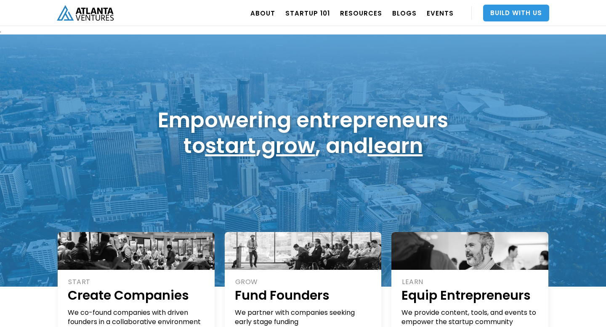
click at [512, 16] on link "Build With Us" at bounding box center [516, 13] width 66 height 17
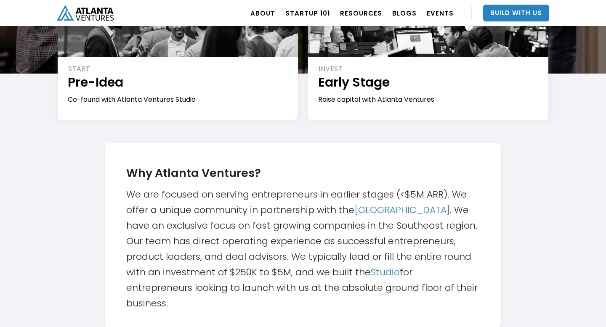
scroll to position [183, 0]
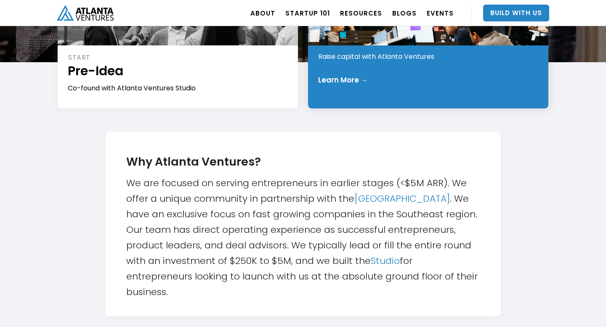
click at [365, 69] on div "INVEST Early Stage Raise capital with Atlanta Ventures Learn More →" at bounding box center [428, 58] width 240 height 101
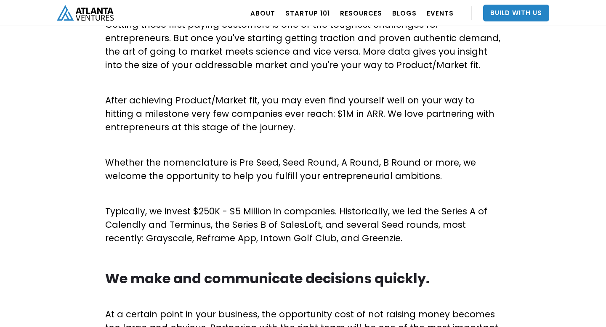
scroll to position [459, 0]
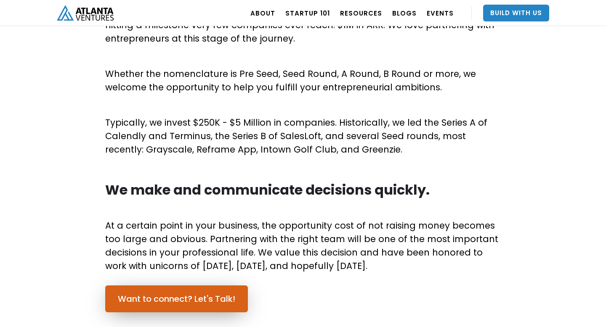
click at [205, 295] on link "Want to connect? Let's Talk!" at bounding box center [176, 299] width 143 height 27
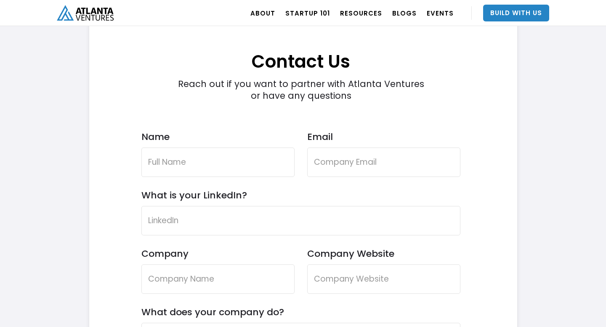
scroll to position [2458, 0]
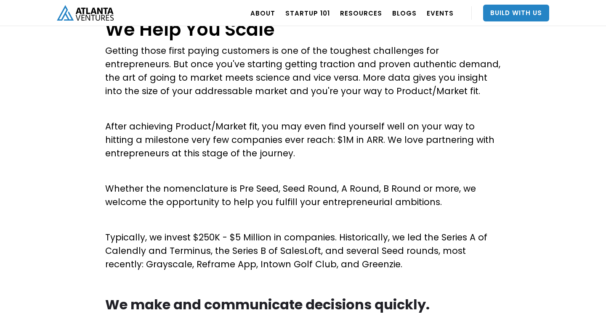
scroll to position [262, 0]
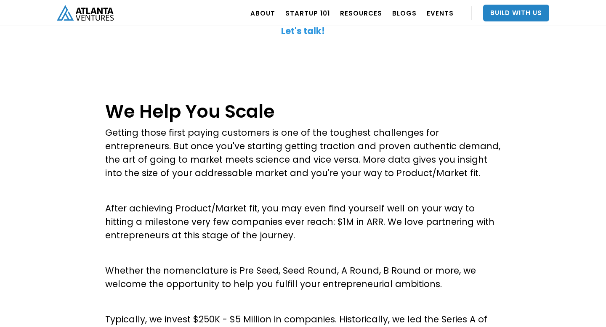
click at [305, 29] on strong "Let's talk!" at bounding box center [303, 31] width 44 height 12
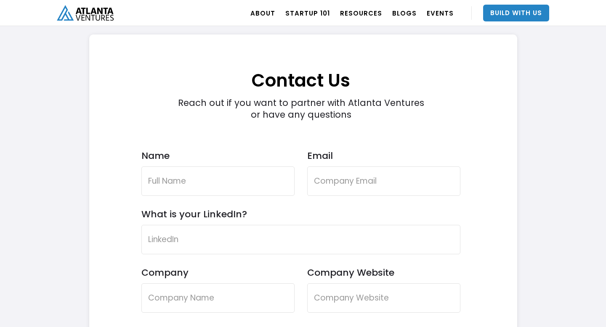
scroll to position [2384, 0]
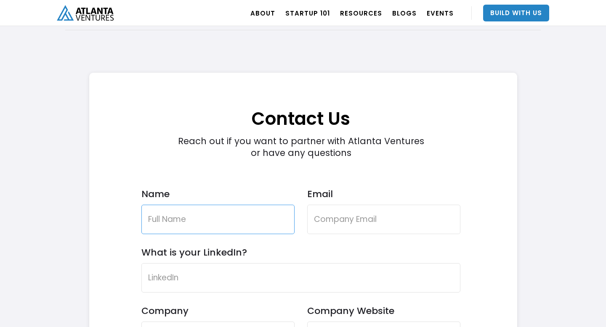
click at [247, 219] on input "Name" at bounding box center [217, 219] width 153 height 29
type input "Arastalis [PERSON_NAME]"
type input "[EMAIL_ADDRESS][DOMAIN_NAME]"
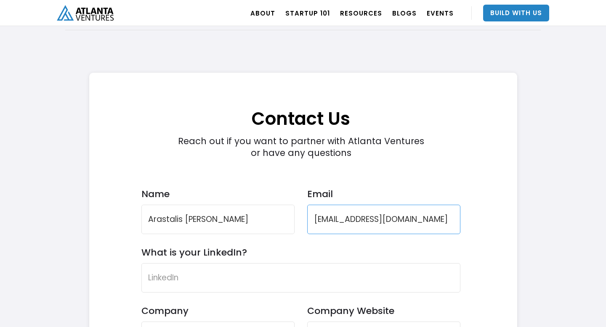
type input "NECX Inc."
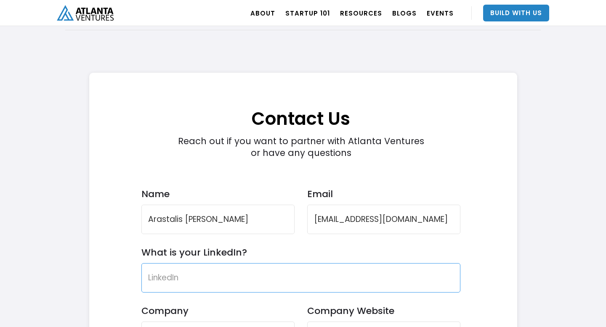
click at [272, 277] on input "What is your LinkedIn?" at bounding box center [300, 277] width 319 height 29
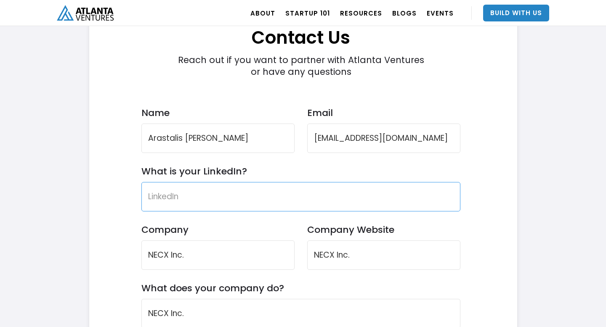
scroll to position [2466, 0]
paste input "[URL][DOMAIN_NAME]"
type input "[URL][DOMAIN_NAME]"
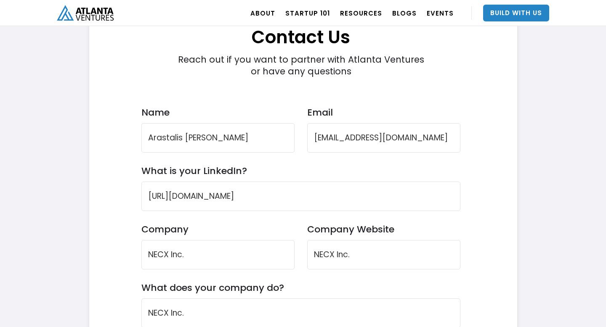
click at [223, 232] on label "Company" at bounding box center [217, 229] width 153 height 11
click at [223, 240] on input "NECX Inc." at bounding box center [217, 254] width 153 height 29
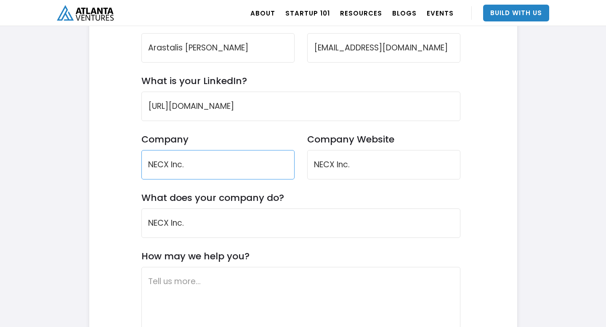
scroll to position [2561, 0]
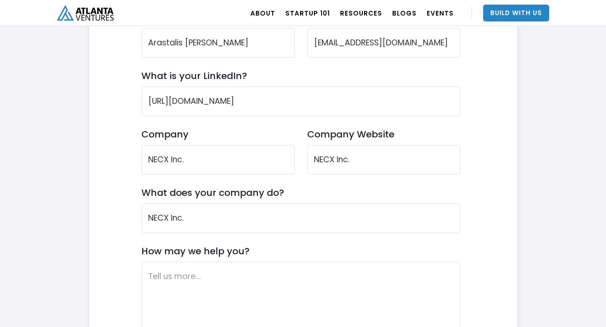
click at [263, 193] on label "What does your company do?" at bounding box center [212, 192] width 143 height 11
click at [263, 204] on input "NECX Inc." at bounding box center [300, 218] width 319 height 29
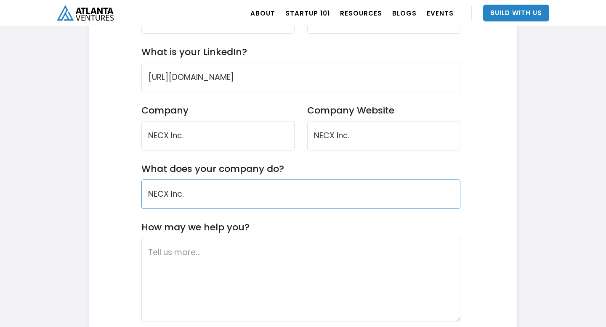
scroll to position [2583, 0]
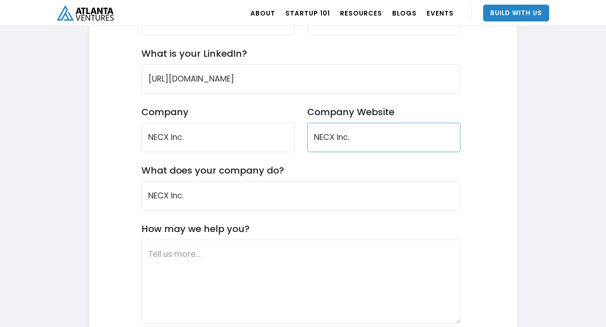
drag, startPoint x: 371, startPoint y: 138, endPoint x: 300, endPoint y: 138, distance: 70.7
click at [300, 138] on div "Company NECX Inc. Company Website NECX Inc." at bounding box center [300, 135] width 319 height 58
type input "[DOMAIN_NAME]"
click at [300, 162] on div "Company NECX Inc. Company Website [DOMAIN_NAME]" at bounding box center [300, 135] width 319 height 58
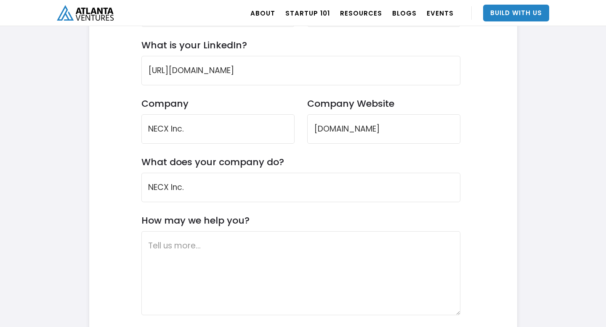
scroll to position [2592, 0]
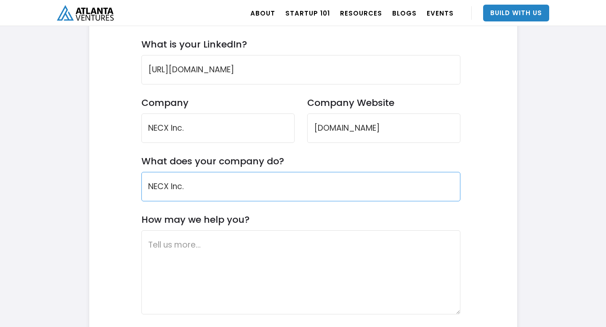
click at [239, 187] on input "NECX Inc." at bounding box center [300, 186] width 319 height 29
click at [242, 215] on label "How may we help you?" at bounding box center [195, 219] width 108 height 11
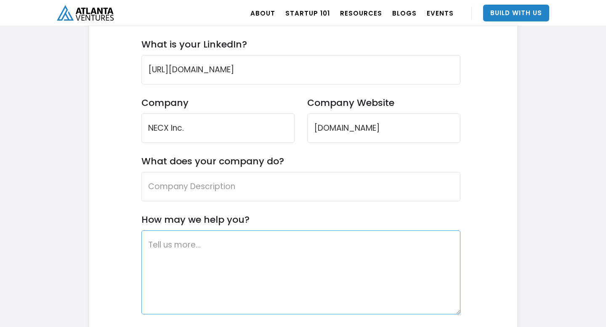
click at [242, 231] on textarea "How may we help you?" at bounding box center [300, 273] width 319 height 84
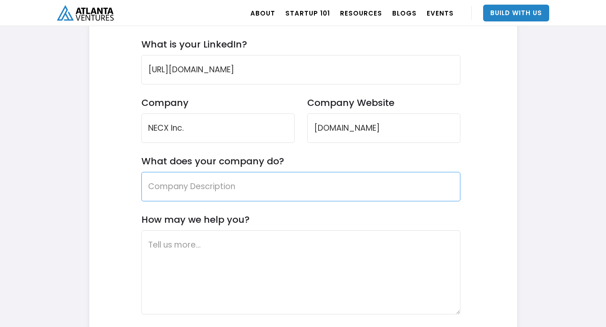
click at [218, 191] on input "What does your company do?" at bounding box center [300, 186] width 319 height 29
paste input "NECX is an AI-powered operating system for victim services, combining a free su…"
type input "NECX is an AI-powered operating system for victim services, combining a free su…"
click at [247, 193] on input "What does your company do?" at bounding box center [300, 186] width 319 height 29
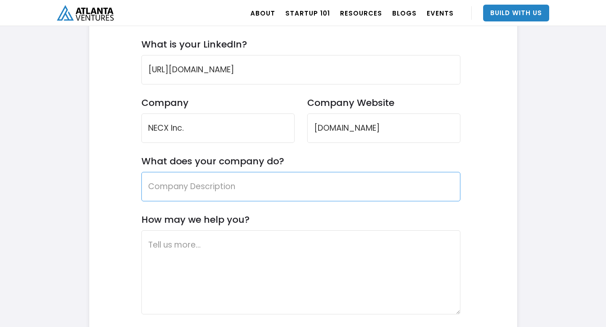
paste input "I’m building NECX, an AI-powered justice navigation platform for survivors and …"
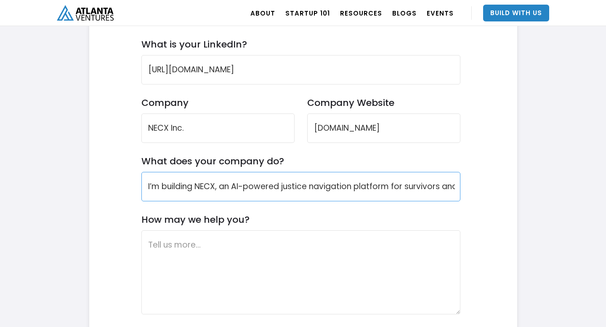
drag, startPoint x: 295, startPoint y: 189, endPoint x: 140, endPoint y: 186, distance: 154.8
click at [140, 186] on div "Contact Us Reach out if you want to partner with Atlanta Ventures or have any q…" at bounding box center [301, 148] width 398 height 566
click at [241, 208] on form "Contact Us Reach out if you want to partner with Atlanta Ventures or have any q…" at bounding box center [300, 151] width 319 height 557
click at [441, 188] on input "I’m building NECX, an AI-powered justice navigation platform for survivors and …" at bounding box center [300, 186] width 319 height 29
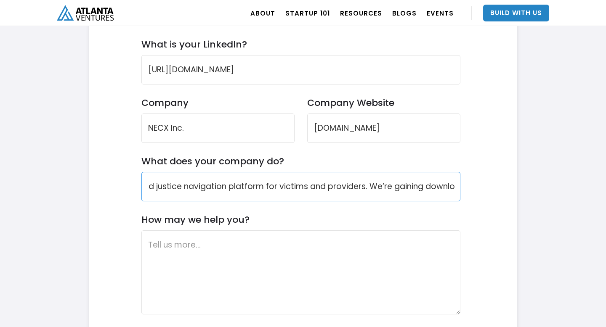
drag, startPoint x: 443, startPoint y: 189, endPoint x: 450, endPoint y: 189, distance: 6.3
click at [450, 189] on input "I’m building NECX, an AI-powered justice navigation platform for victims and pr…" at bounding box center [300, 186] width 319 height 29
click at [330, 189] on input "I’m building NECX, an AI-powered justice navigation platform for victims and pr…" at bounding box center [300, 186] width 319 height 29
drag, startPoint x: 434, startPoint y: 186, endPoint x: 456, endPoint y: 187, distance: 22.7
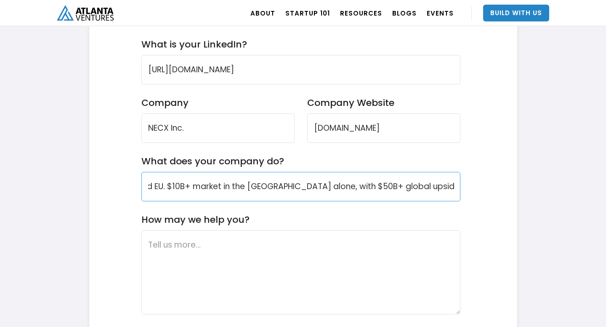
click at [456, 187] on input "I’m building NECX, an AI-powered justice navigation platform for victims and pr…" at bounding box center [300, 186] width 319 height 29
type input "I’m building NECX, an AI-powered justice navigation platform for victims and pr…"
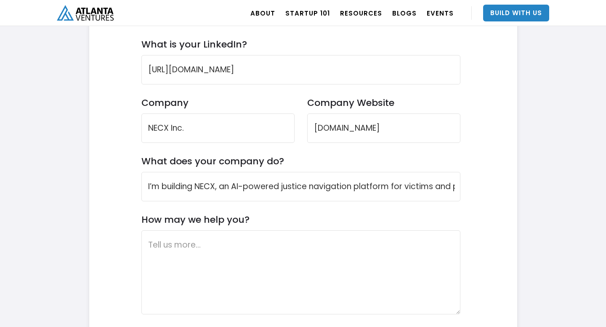
click at [436, 217] on form "Contact Us Reach out if you want to partner with Atlanta Ventures or have any q…" at bounding box center [300, 151] width 319 height 557
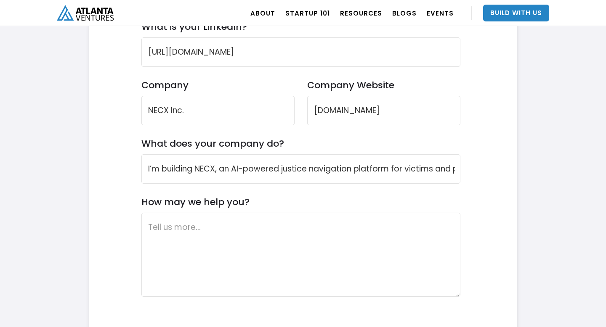
scroll to position [2611, 0]
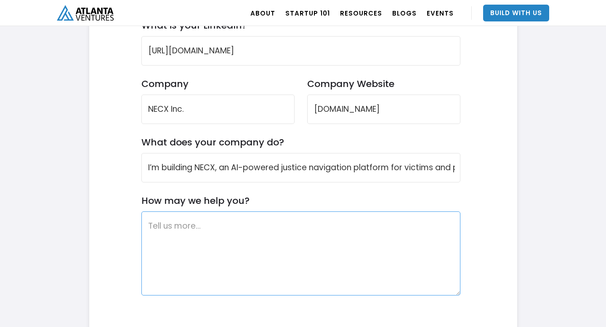
click at [356, 243] on textarea "How may we help you?" at bounding box center [300, 254] width 319 height 84
click at [300, 258] on textarea "How may we help you?" at bounding box center [300, 254] width 319 height 84
paste textarea "We are beyond MVP with active pilots ([US_STATE] [DEMOGRAPHIC_DATA] Women’s Fou…"
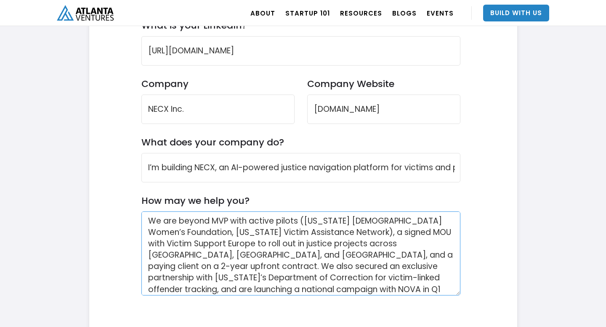
scroll to position [16, 0]
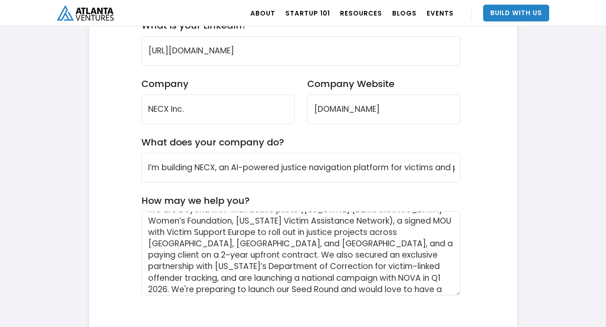
click at [360, 301] on form "Contact Us Reach out if you want to partner with Atlanta Ventures or have any q…" at bounding box center [300, 132] width 319 height 557
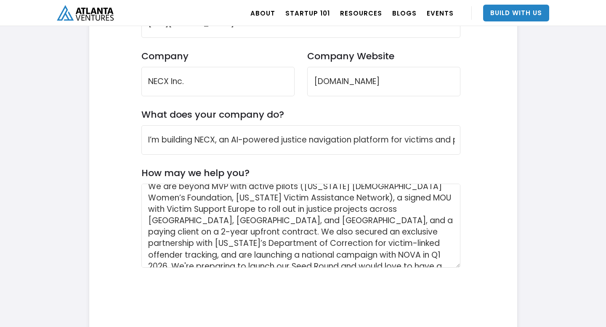
scroll to position [20, 0]
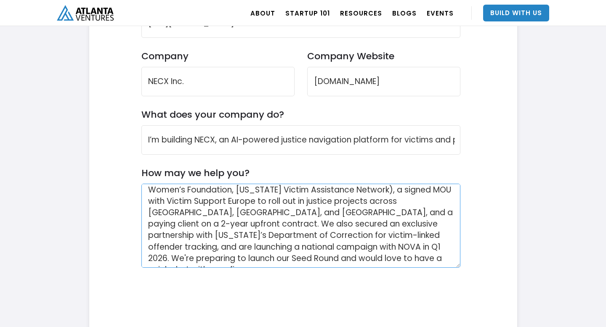
click at [358, 213] on textarea "We are beyond MVP with active pilots ([US_STATE] [DEMOGRAPHIC_DATA] Women’s Fou…" at bounding box center [300, 226] width 319 height 84
click at [387, 234] on textarea "We are beyond MVP with active pilots ([US_STATE] [DEMOGRAPHIC_DATA] Women’s Fou…" at bounding box center [300, 226] width 319 height 84
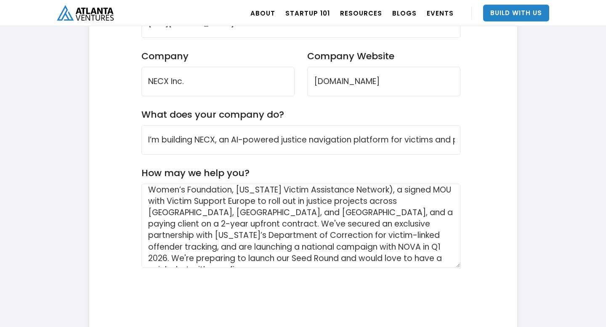
click at [382, 273] on form "Contact Us Reach out if you want to partner with Atlanta Ventures or have any q…" at bounding box center [300, 104] width 319 height 557
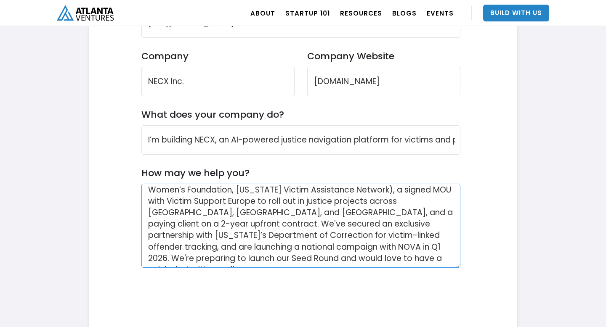
click at [406, 236] on textarea "We are beyond MVP with active pilots ([US_STATE] [DEMOGRAPHIC_DATA] Women’s Fou…" at bounding box center [300, 226] width 319 height 84
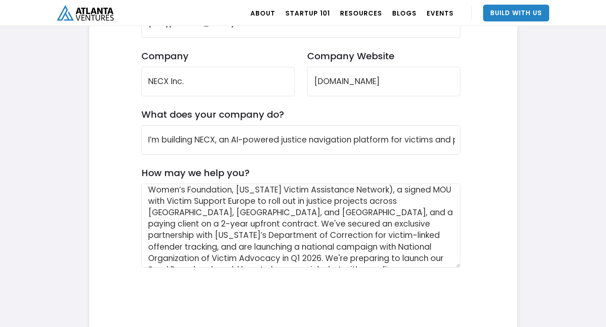
click at [403, 285] on div "Contact Form" at bounding box center [300, 292] width 319 height 33
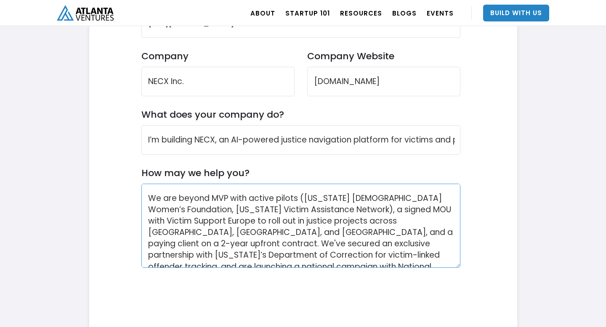
click at [250, 188] on textarea "We are beyond MVP with active pilots ([US_STATE] [DEMOGRAPHIC_DATA] Women’s Fou…" at bounding box center [300, 226] width 319 height 84
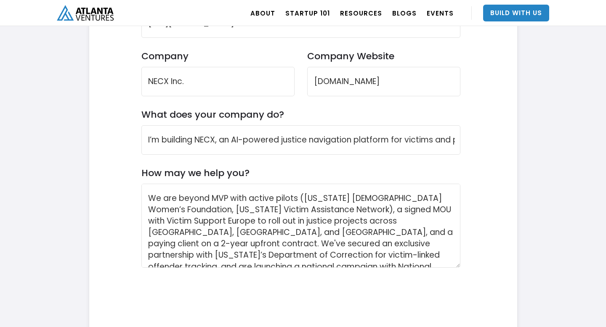
click at [246, 164] on form "Contact Us Reach out if you want to partner with Atlanta Ventures or have any q…" at bounding box center [300, 104] width 319 height 557
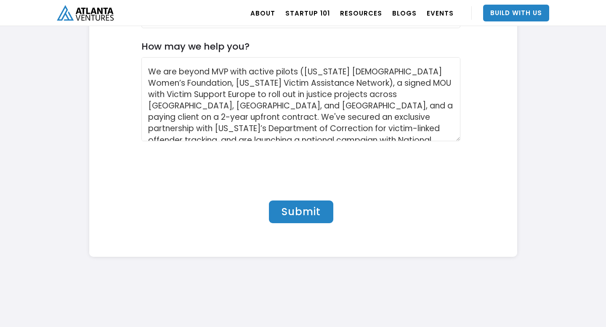
scroll to position [20, 0]
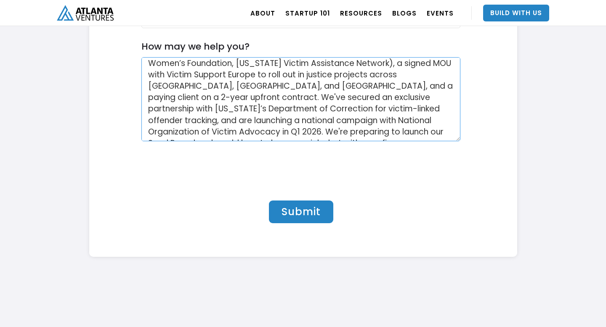
click at [408, 130] on textarea "We are beyond MVP with active pilots ([US_STATE] [DEMOGRAPHIC_DATA] Women’s Fou…" at bounding box center [300, 99] width 319 height 84
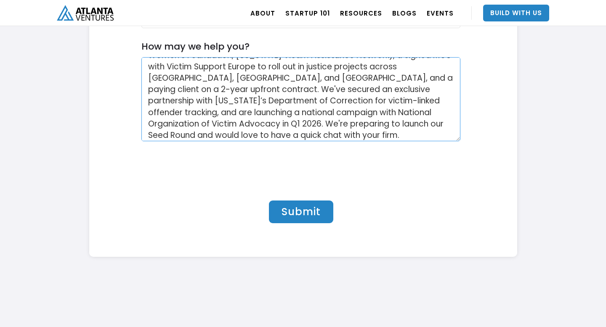
scroll to position [39, 0]
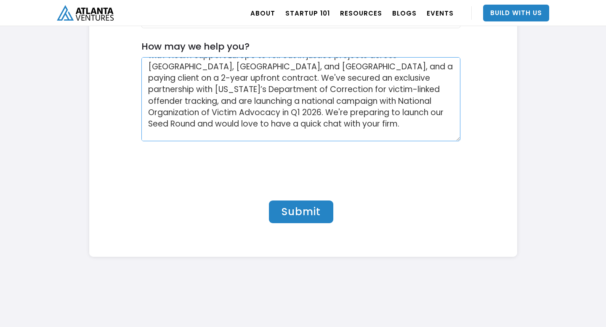
type textarea "We are beyond MVP with active pilots ([US_STATE] [DEMOGRAPHIC_DATA] Women’s Fou…"
click at [423, 180] on div "Contact Form" at bounding box center [300, 166] width 319 height 33
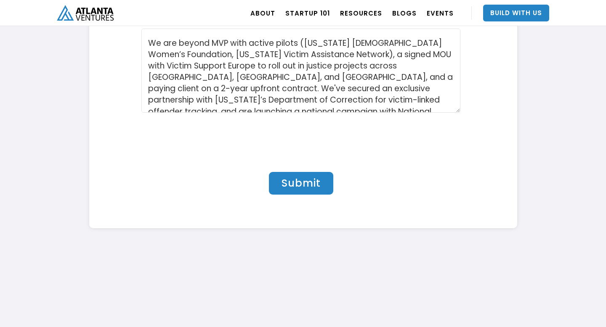
scroll to position [2802, 0]
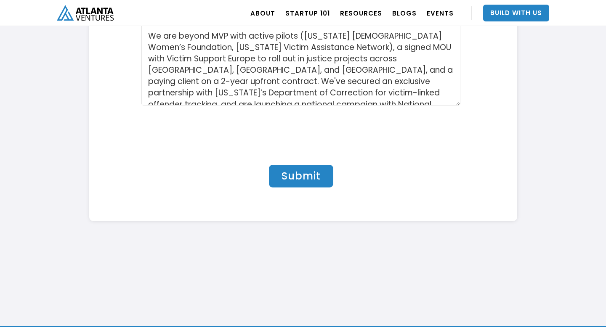
click at [308, 179] on input "Submit" at bounding box center [301, 176] width 64 height 23
type input "Please wait..."
